Goal: Book appointment/travel/reservation

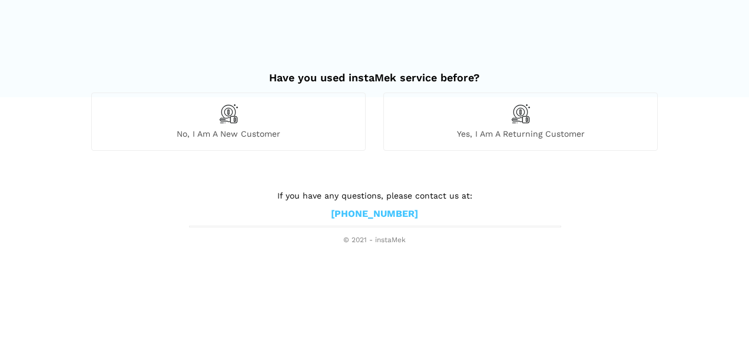
click at [224, 131] on span "No, I am a new customer" at bounding box center [228, 133] width 273 height 11
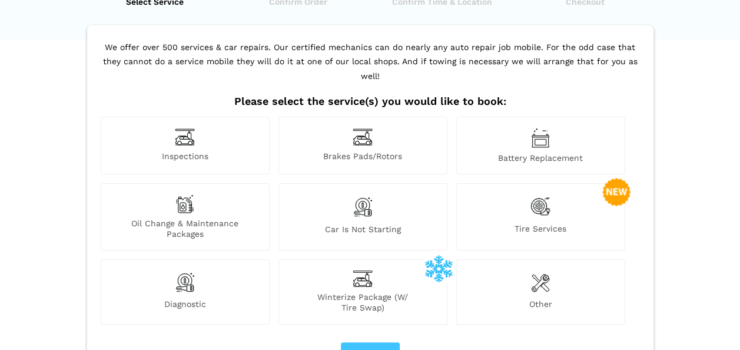
scroll to position [59, 0]
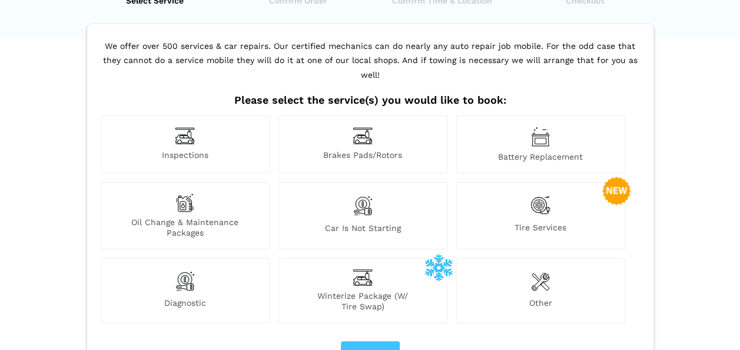
click at [190, 127] on img at bounding box center [185, 136] width 20 height 18
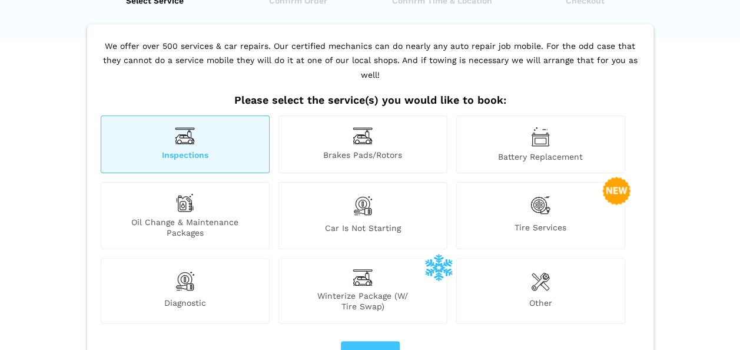
click at [546, 127] on img at bounding box center [540, 137] width 19 height 20
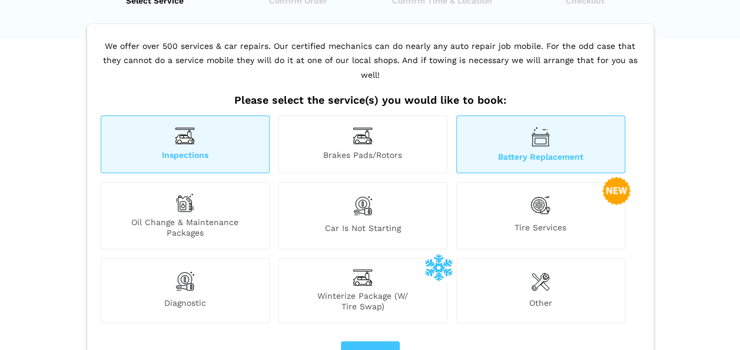
click at [546, 127] on img at bounding box center [540, 137] width 19 height 20
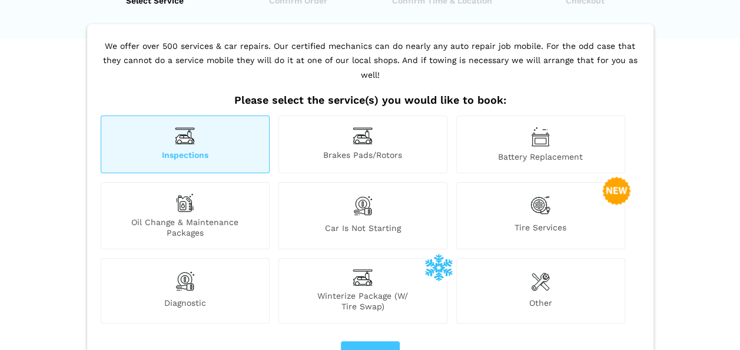
click at [536, 151] on span "Battery Replacement" at bounding box center [541, 156] width 168 height 11
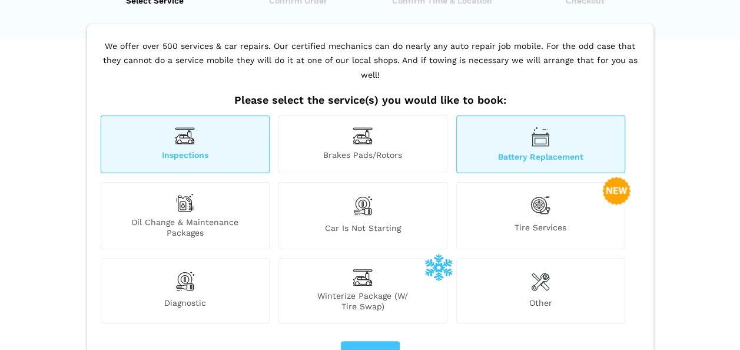
click at [80, 128] on div "Have you used instaMek service before? No, I am a new customer Yes, I am a retu…" at bounding box center [370, 190] width 584 height 438
click at [97, 133] on div "We offer over 500 services & car repairs. Our certified mechanics can do nearly…" at bounding box center [370, 216] width 566 height 385
click at [236, 131] on div "Inspections" at bounding box center [185, 144] width 169 height 58
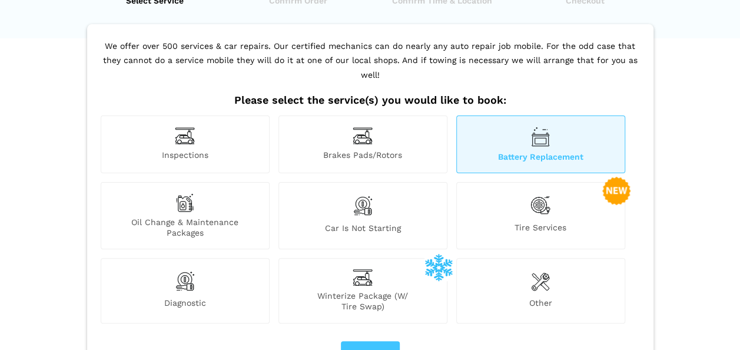
click at [236, 131] on div "Inspections" at bounding box center [185, 144] width 169 height 58
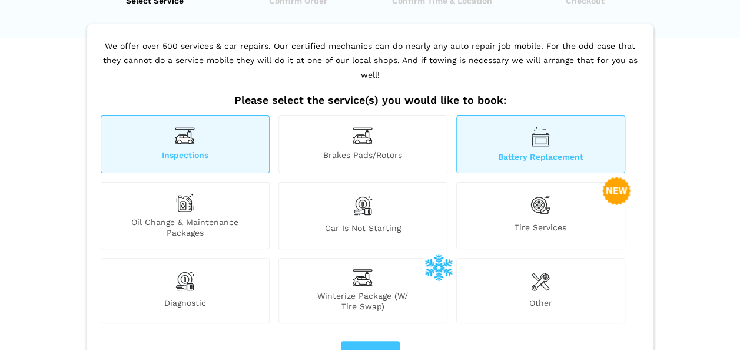
click at [236, 131] on div "Inspections" at bounding box center [185, 144] width 169 height 58
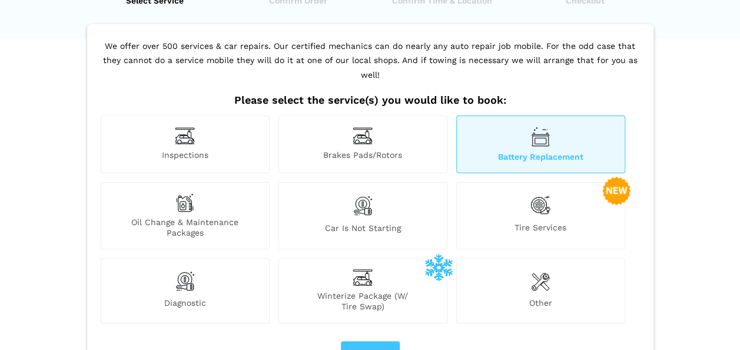
click at [365, 196] on img at bounding box center [363, 205] width 20 height 25
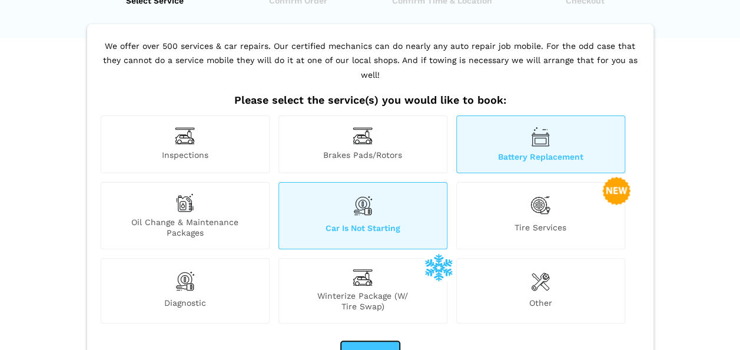
click at [377, 342] on button "Next" at bounding box center [370, 353] width 59 height 25
checkbox input "true"
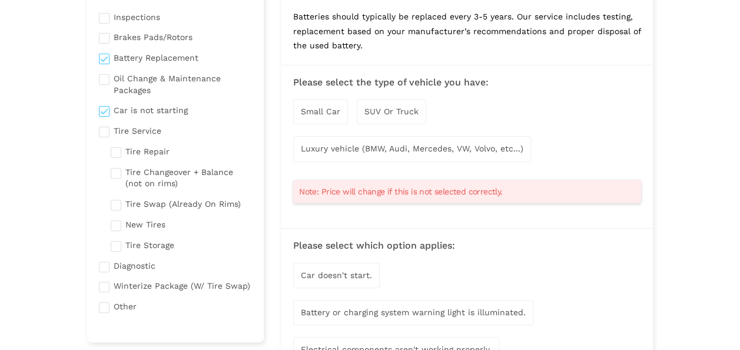
scroll to position [118, 0]
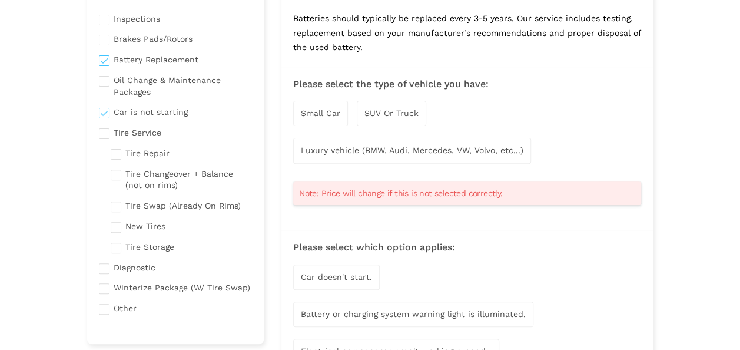
click at [319, 106] on div "Small Car" at bounding box center [320, 113] width 55 height 25
click at [422, 150] on span "Luxury vehicle (BMW, Audi, Mercedes, VW, Volvo, etc...)" at bounding box center [412, 151] width 223 height 9
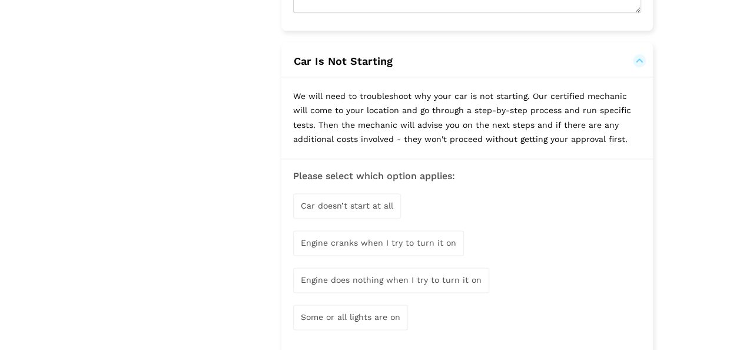
scroll to position [707, 0]
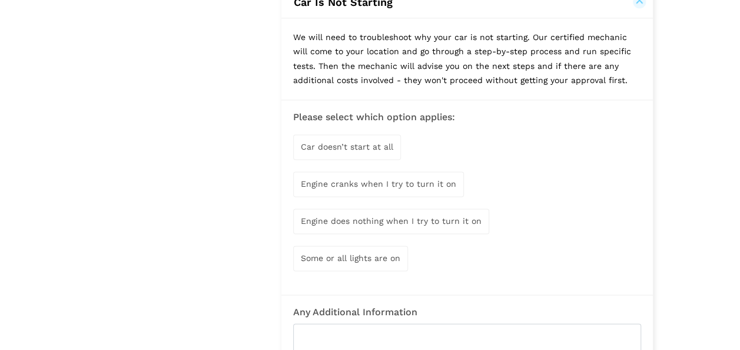
drag, startPoint x: 389, startPoint y: 137, endPoint x: 398, endPoint y: 139, distance: 9.7
click at [389, 137] on div "Car doesn’t start at all" at bounding box center [347, 146] width 108 height 25
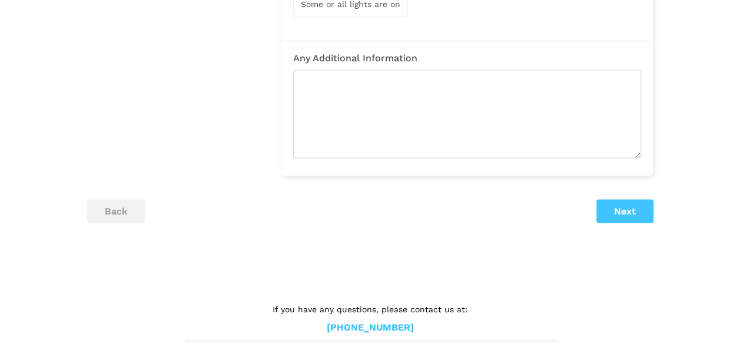
scroll to position [965, 0]
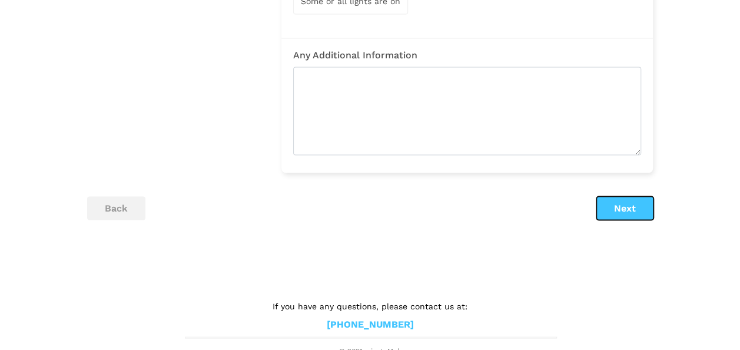
click at [607, 200] on button "Next" at bounding box center [625, 208] width 57 height 24
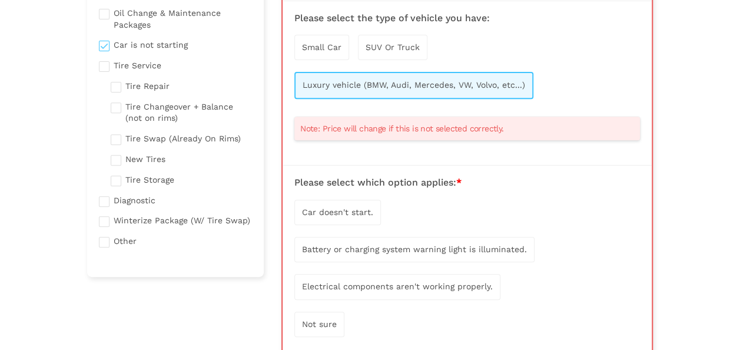
scroll to position [82, 0]
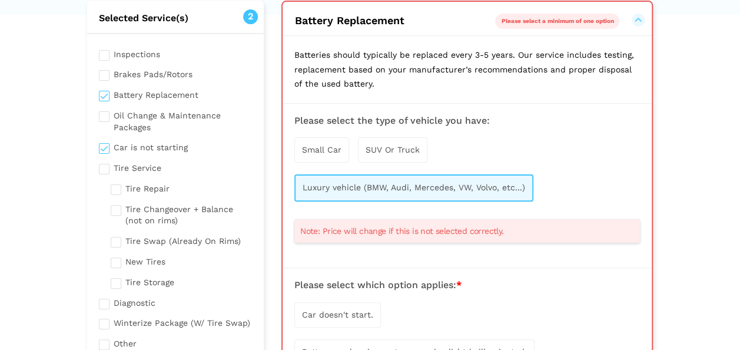
click at [398, 231] on span "Note: Price will change if this is not selected correctly." at bounding box center [401, 231] width 203 height 12
click at [385, 143] on div "SUV Or Truck" at bounding box center [392, 149] width 69 height 25
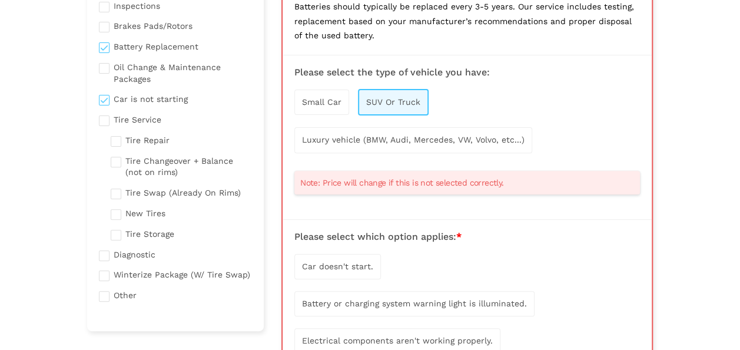
scroll to position [141, 0]
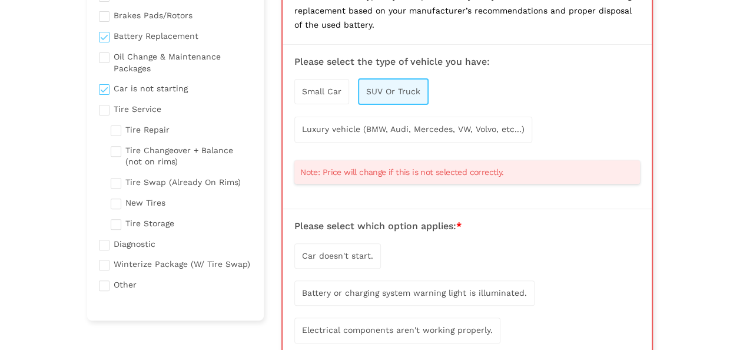
drag, startPoint x: 338, startPoint y: 128, endPoint x: 345, endPoint y: 131, distance: 7.9
click at [338, 128] on span "Luxury vehicle (BMW, Audi, Mercedes, VW, Volvo, etc...)" at bounding box center [413, 128] width 223 height 9
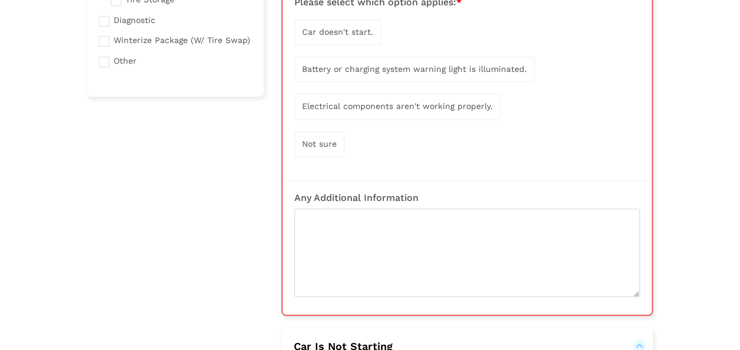
scroll to position [377, 0]
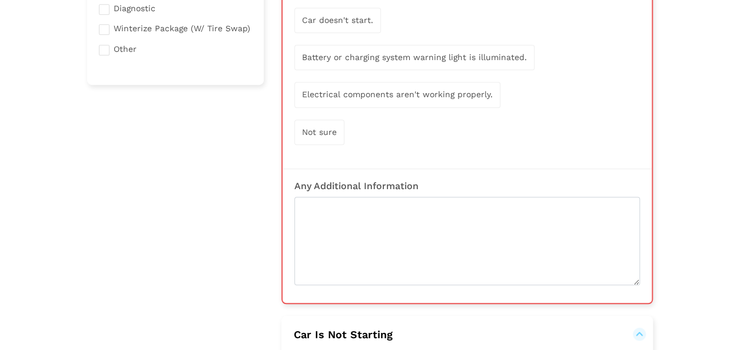
click at [335, 91] on span "Electrical components aren't working properly." at bounding box center [397, 94] width 191 height 9
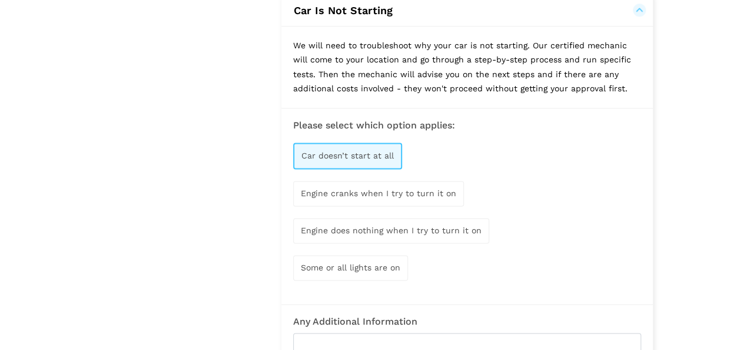
scroll to position [730, 0]
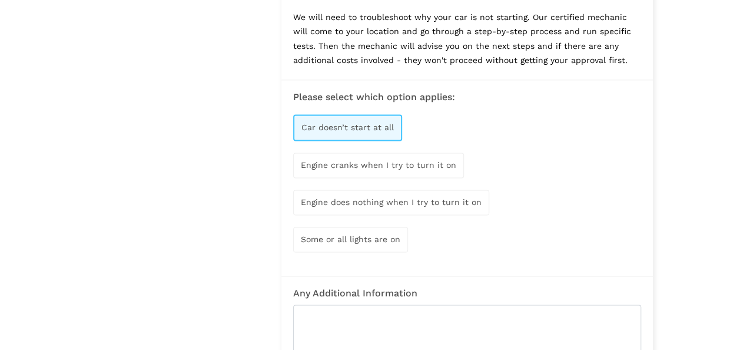
click at [384, 167] on div "Engine cranks when I try to turn it on" at bounding box center [378, 165] width 171 height 25
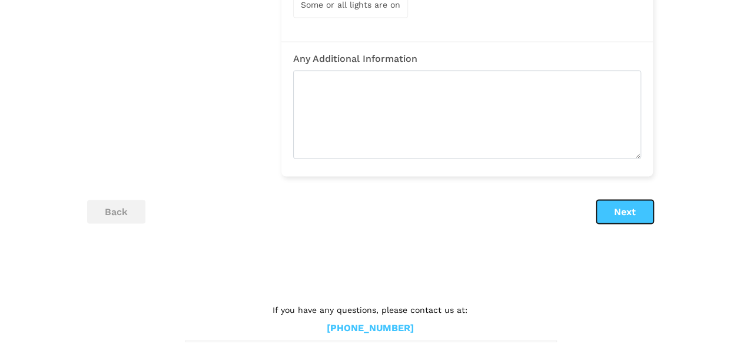
click at [619, 206] on button "Next" at bounding box center [625, 212] width 57 height 24
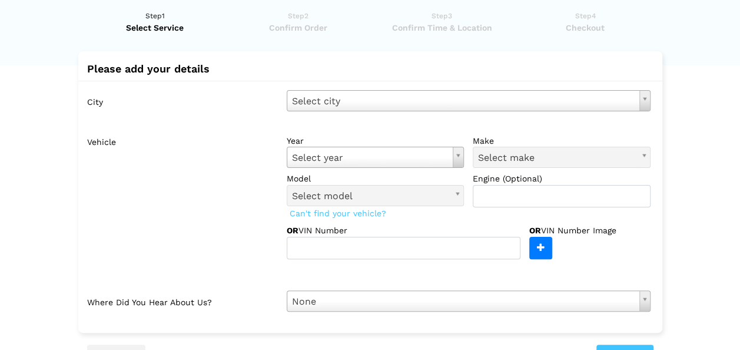
scroll to position [0, 0]
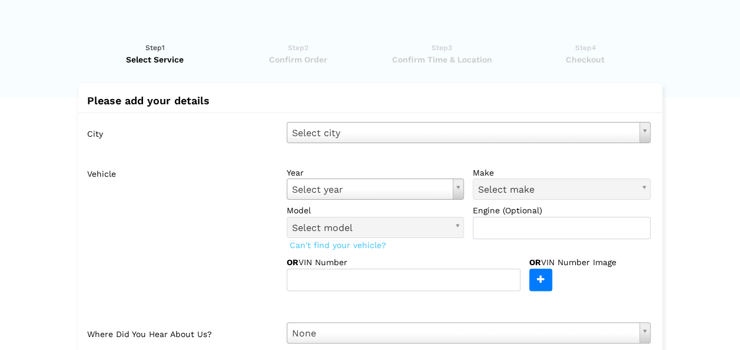
click at [300, 41] on ul "Step1 Select Service Step2 Confirm Order Step3 Confirm Time & Location Step4 Ch…" at bounding box center [370, 56] width 566 height 53
click at [430, 55] on span "Confirm Time & Location" at bounding box center [442, 60] width 136 height 12
